Goal: Use online tool/utility: Utilize a website feature to perform a specific function

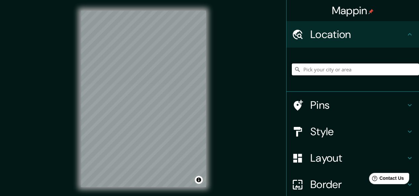
drag, startPoint x: 402, startPoint y: 71, endPoint x: 260, endPoint y: 84, distance: 142.1
click at [260, 84] on div "Mappin Location Pins Style Layout Border Choose a border. Hint : you can make l…" at bounding box center [209, 104] width 419 height 209
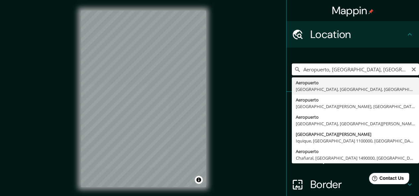
drag, startPoint x: 385, startPoint y: 70, endPoint x: 325, endPoint y: 74, distance: 59.8
click at [325, 74] on input "Aeropuerto, [GEOGRAPHIC_DATA], [GEOGRAPHIC_DATA], [GEOGRAPHIC_DATA]" at bounding box center [355, 70] width 127 height 12
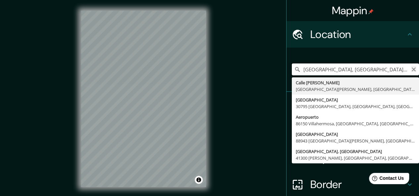
type input "[GEOGRAPHIC_DATA], [GEOGRAPHIC_DATA][US_STATE], [GEOGRAPHIC_DATA]"
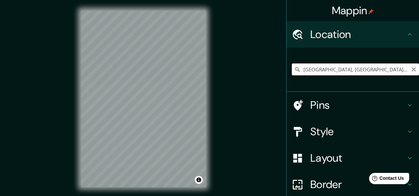
click at [411, 71] on icon "Clear" at bounding box center [413, 69] width 5 height 5
click at [309, 70] on input "Pick your city or area" at bounding box center [355, 70] width 127 height 12
click at [213, 104] on div "© Mapbox © OpenStreetMap Improve this map" at bounding box center [143, 99] width 146 height 198
click at [65, 101] on div "Mappin Location [GEOGRAPHIC_DATA], [GEOGRAPHIC_DATA] Pins Style Layout Border C…" at bounding box center [209, 104] width 419 height 209
drag, startPoint x: 368, startPoint y: 72, endPoint x: 254, endPoint y: 75, distance: 114.0
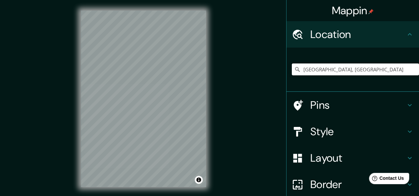
click at [254, 75] on div "Mappin Location [GEOGRAPHIC_DATA], [GEOGRAPHIC_DATA] Pins Style Layout Border C…" at bounding box center [209, 104] width 419 height 209
type input "[GEOGRAPHIC_DATA]"
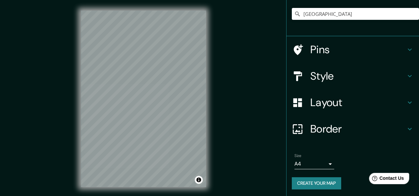
scroll to position [57, 0]
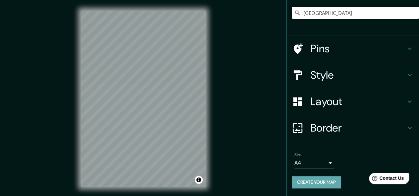
click at [314, 182] on button "Create your map" at bounding box center [316, 183] width 49 height 12
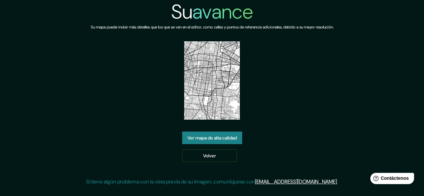
click at [308, 128] on div "Su avance Su mapa puede incluir más detalles que los que se ven en el editor, c…" at bounding box center [212, 96] width 252 height 192
click at [224, 140] on font "Ver mapa de alta calidad" at bounding box center [212, 138] width 49 height 6
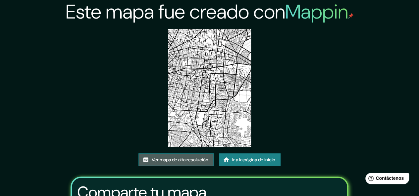
click at [163, 161] on font "Ver mapa de alta resolución" at bounding box center [180, 160] width 57 height 6
